Goal: Information Seeking & Learning: Compare options

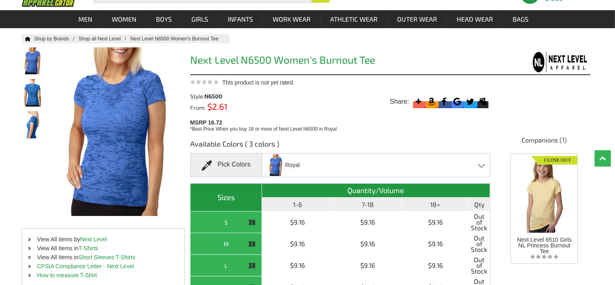
scroll to position [33, 0]
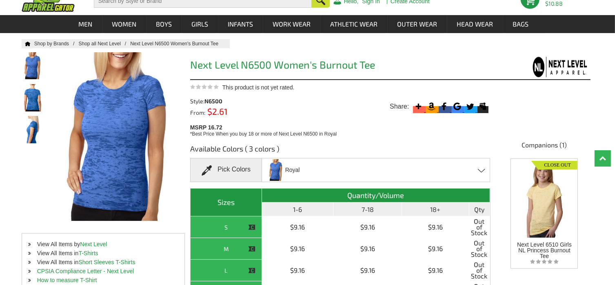
click at [480, 172] on span at bounding box center [482, 171] width 8 height 4
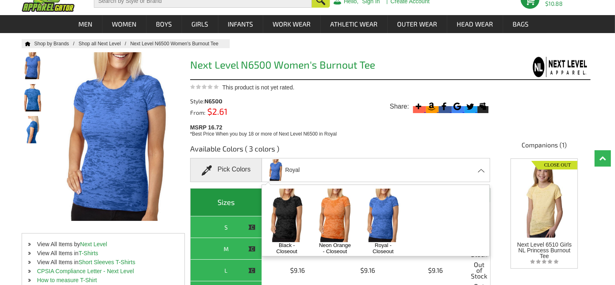
click at [287, 219] on img at bounding box center [286, 215] width 43 height 53
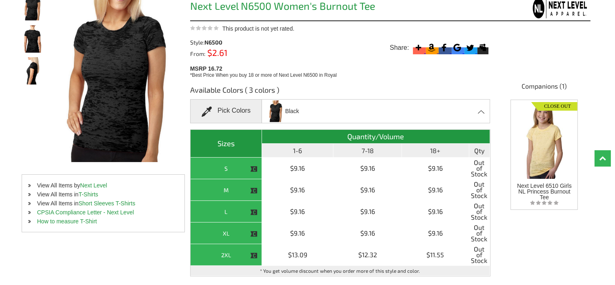
scroll to position [91, 0]
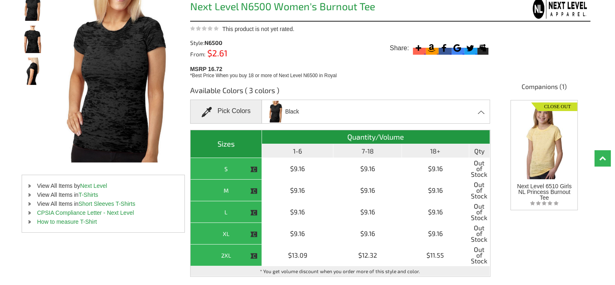
click at [481, 113] on span at bounding box center [482, 112] width 8 height 4
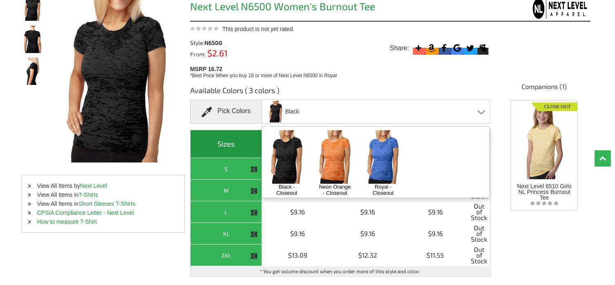
scroll to position [0, 0]
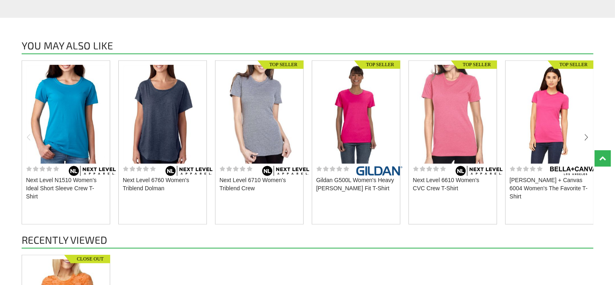
scroll to position [706, 0]
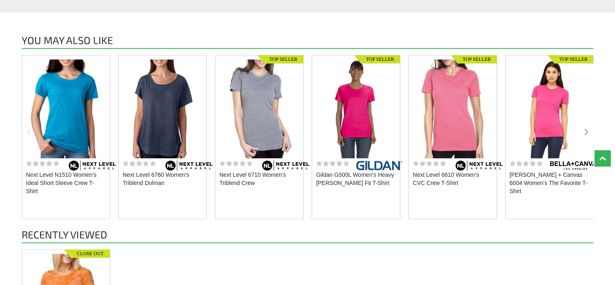
click at [559, 126] on img at bounding box center [549, 109] width 79 height 99
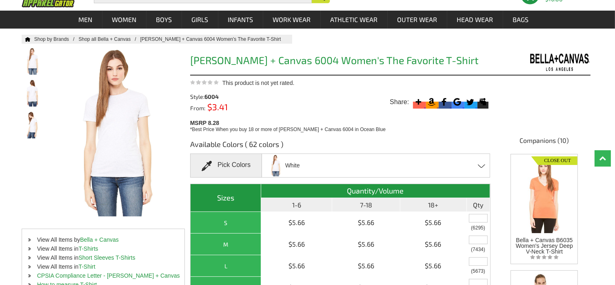
scroll to position [50, 0]
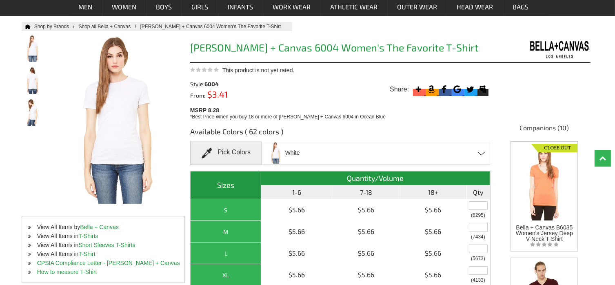
click at [483, 157] on div "White Aqua - Closeout Army - Closeout Ash - Closeout Asphalt Athletic Heather B…" at bounding box center [376, 153] width 229 height 24
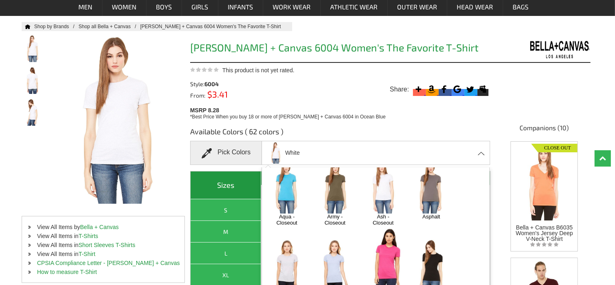
scroll to position [11, 0]
click at [338, 203] on img at bounding box center [334, 186] width 43 height 53
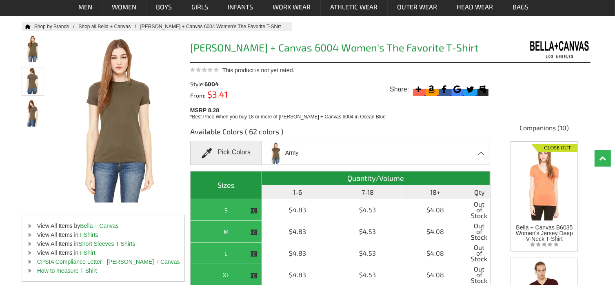
click at [31, 83] on img at bounding box center [33, 80] width 22 height 27
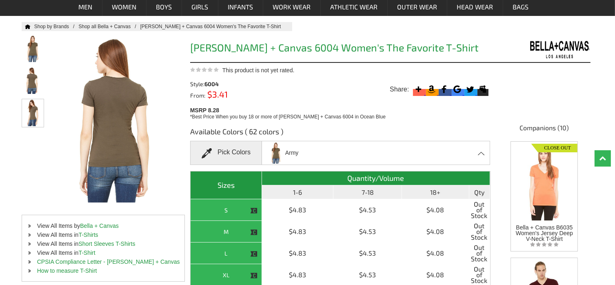
click at [31, 118] on img at bounding box center [33, 112] width 22 height 27
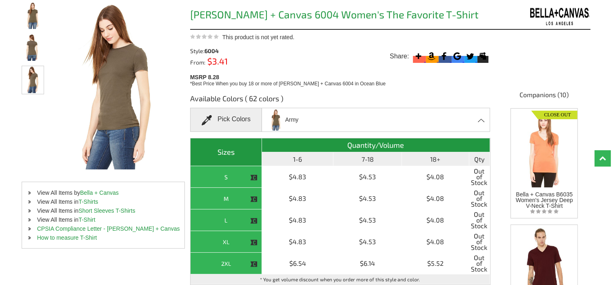
scroll to position [0, 0]
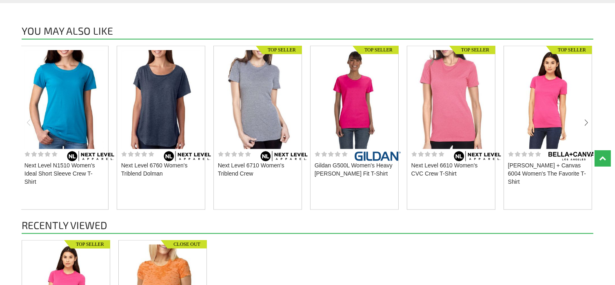
scroll to position [716, 0]
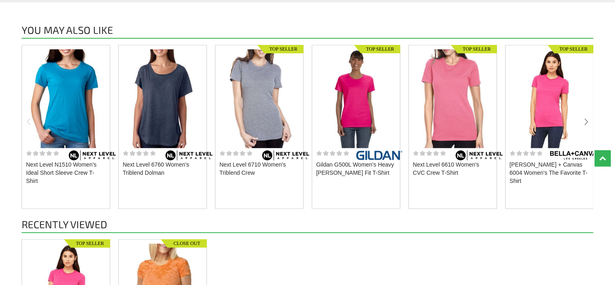
click at [267, 111] on img at bounding box center [259, 98] width 79 height 99
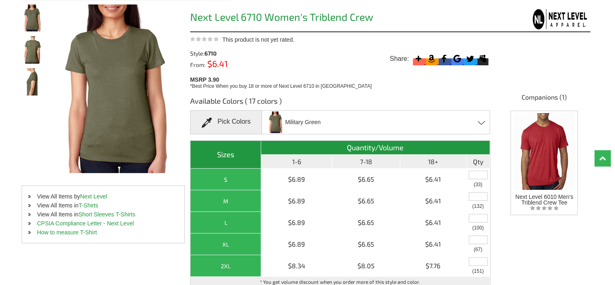
scroll to position [76, 0]
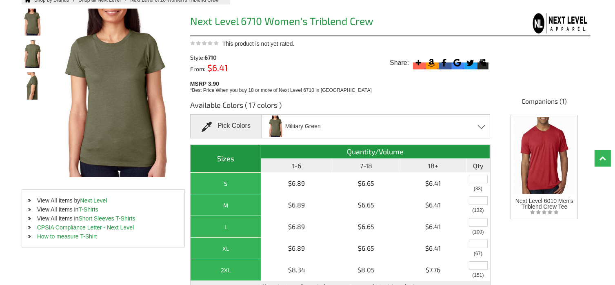
click at [484, 128] on span at bounding box center [482, 127] width 8 height 4
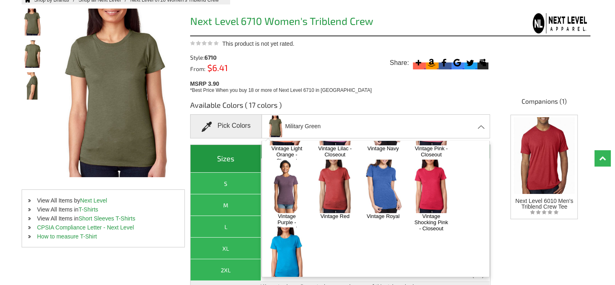
scroll to position [199, 0]
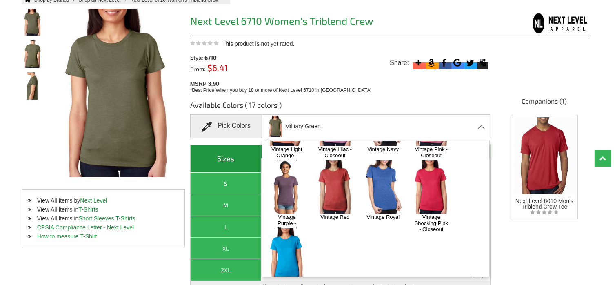
click at [337, 174] on img at bounding box center [334, 186] width 43 height 53
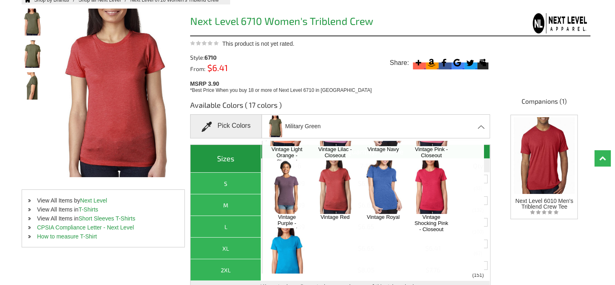
scroll to position [606, 0]
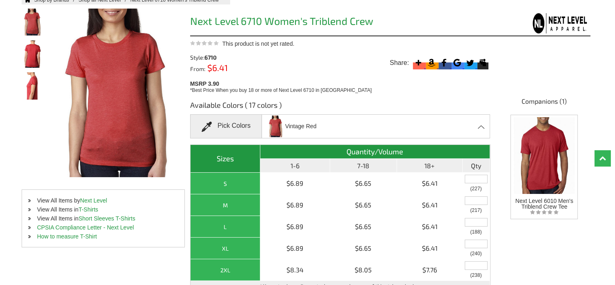
click at [36, 55] on img at bounding box center [33, 53] width 22 height 27
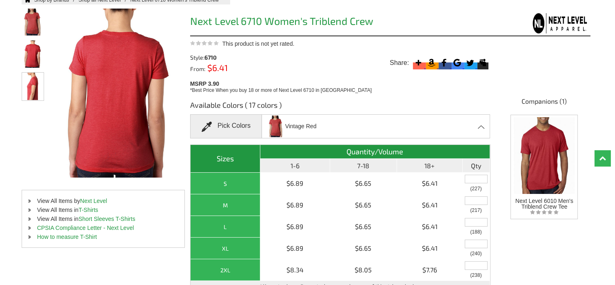
click at [32, 91] on img at bounding box center [33, 86] width 22 height 27
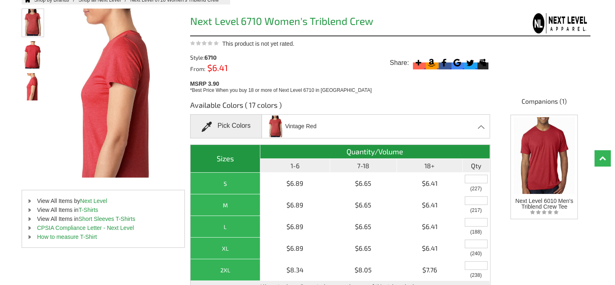
click at [31, 25] on img at bounding box center [33, 22] width 22 height 27
